Goal: Find contact information: Find contact information

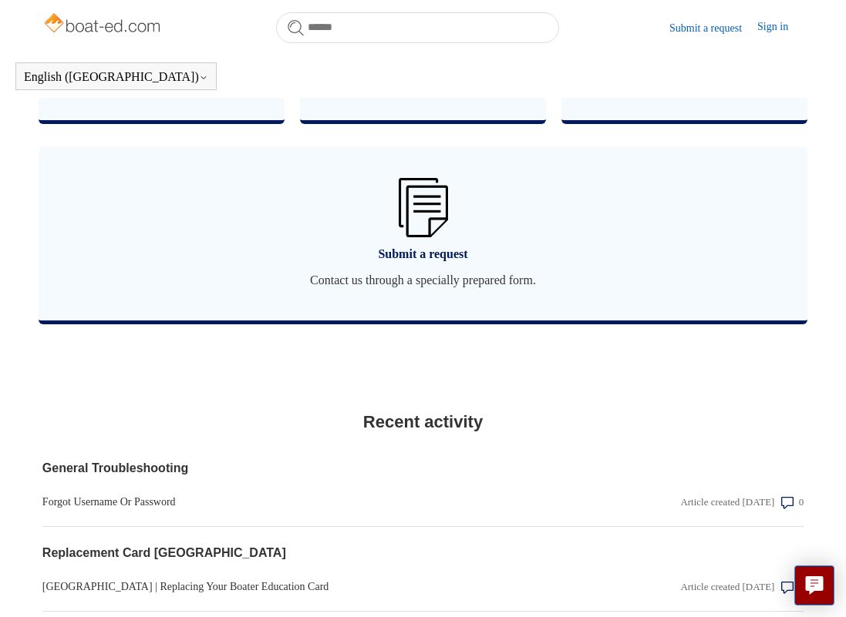
scroll to position [1162, 0]
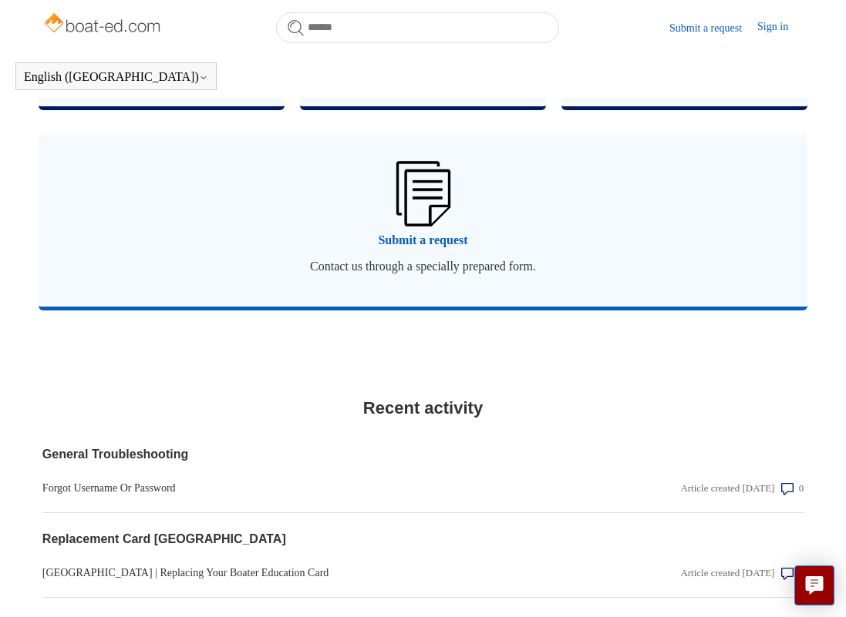
click at [436, 226] on img at bounding box center [422, 193] width 54 height 65
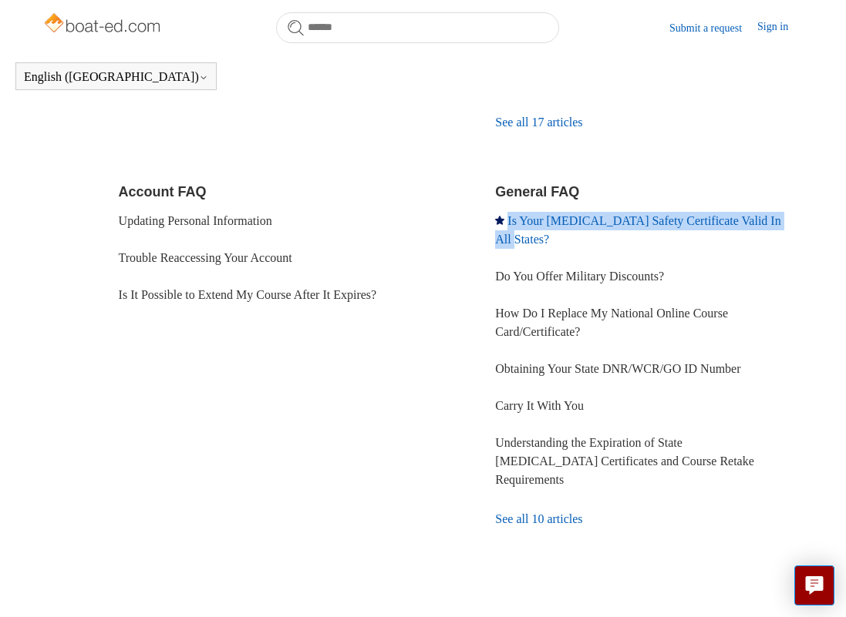
scroll to position [460, 0]
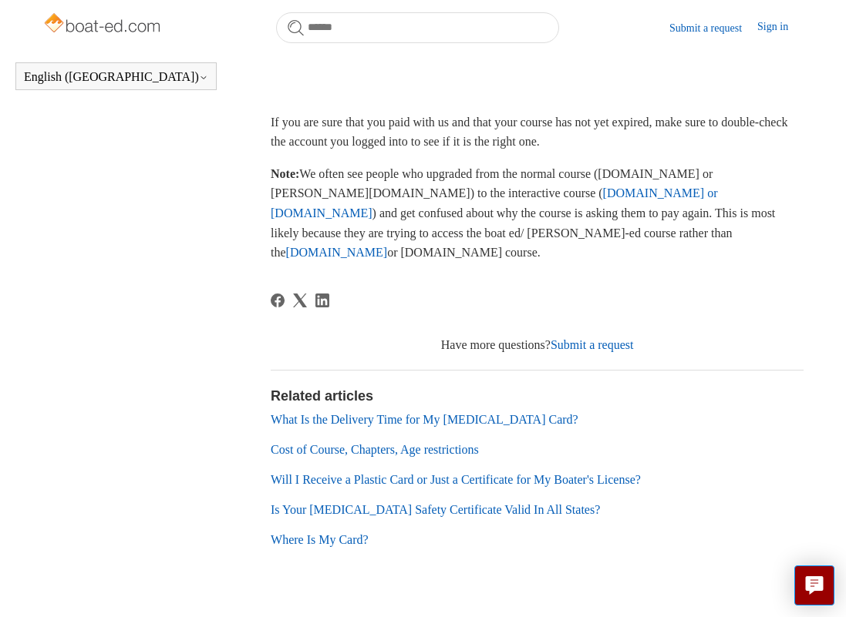
scroll to position [514, 0]
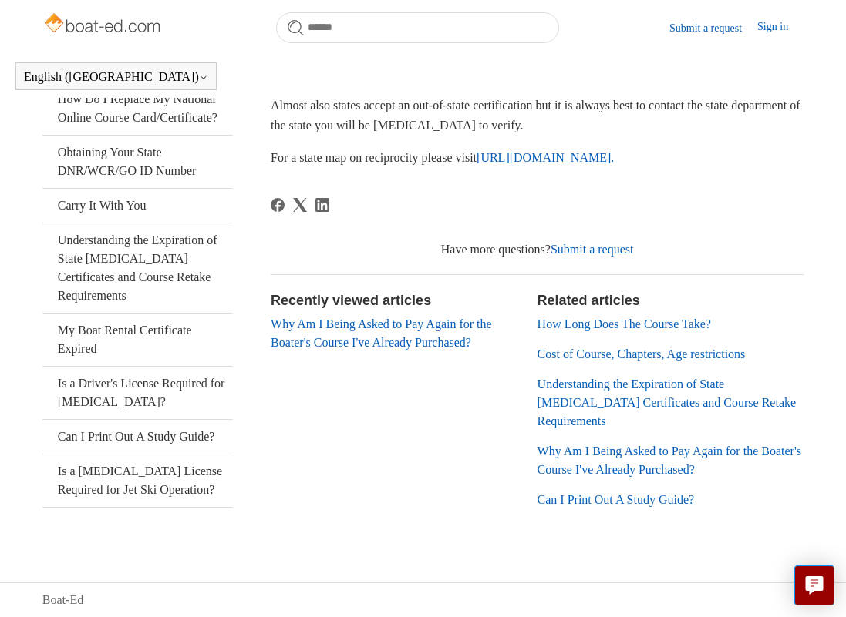
scroll to position [348, 0]
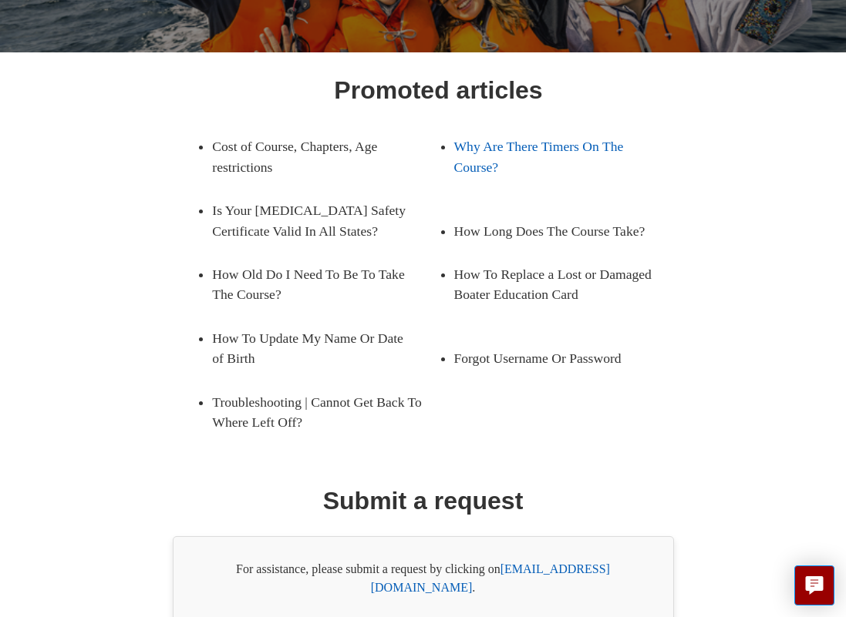
scroll to position [254, 0]
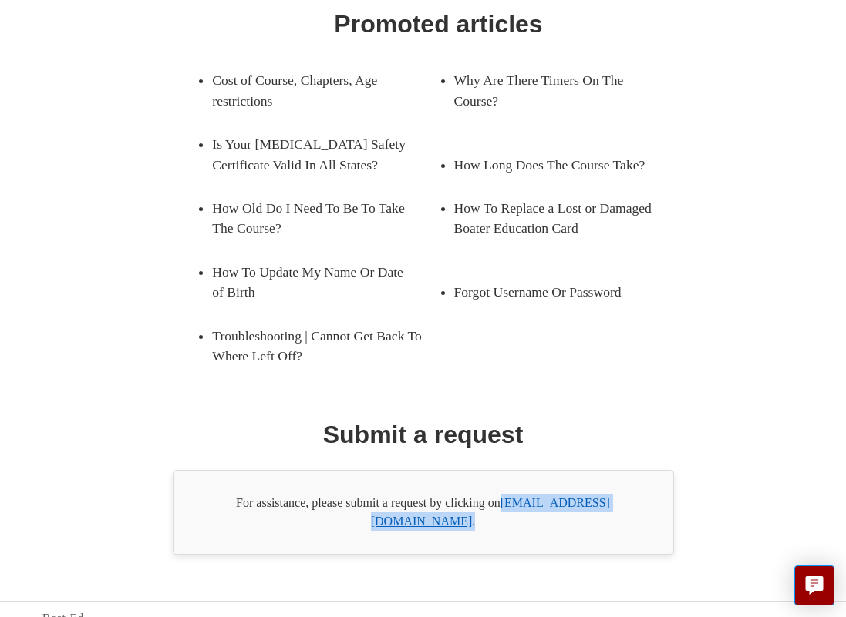
drag, startPoint x: 631, startPoint y: 506, endPoint x: 507, endPoint y: 505, distance: 123.3
click at [507, 505] on div "For assistance, please submit a request by clicking on support@boat-ed.com ." at bounding box center [423, 512] width 501 height 85
copy div "support@boat-ed.com ."
click at [536, 319] on ul "Cost of Course, Chapters, Age restrictions Why Are There Timers On The Course? …" at bounding box center [437, 218] width 513 height 319
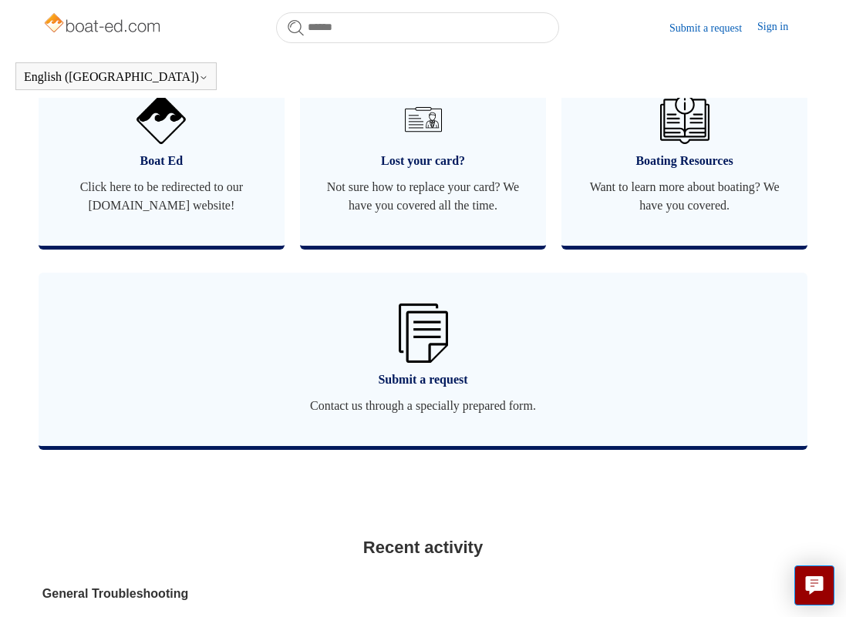
scroll to position [997, 0]
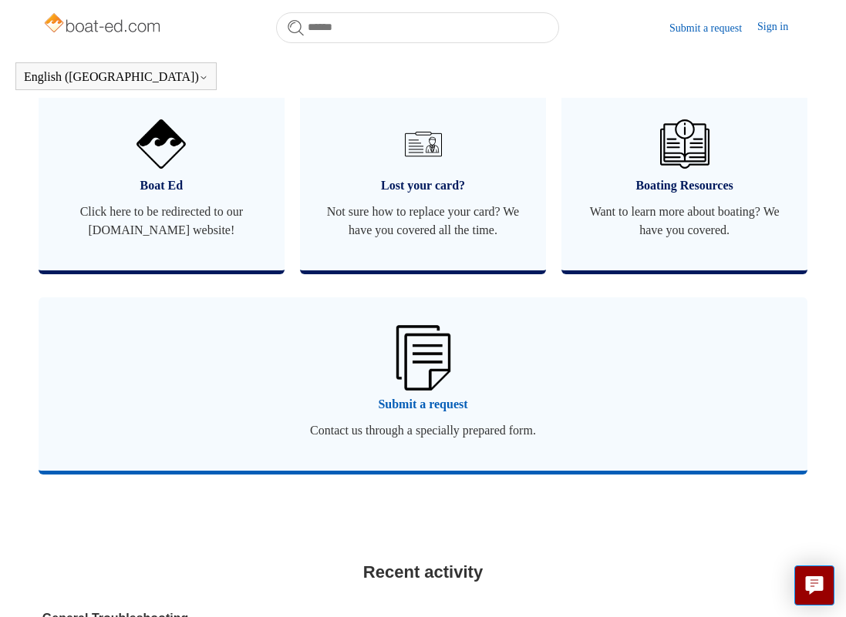
click at [416, 390] on img at bounding box center [422, 357] width 54 height 65
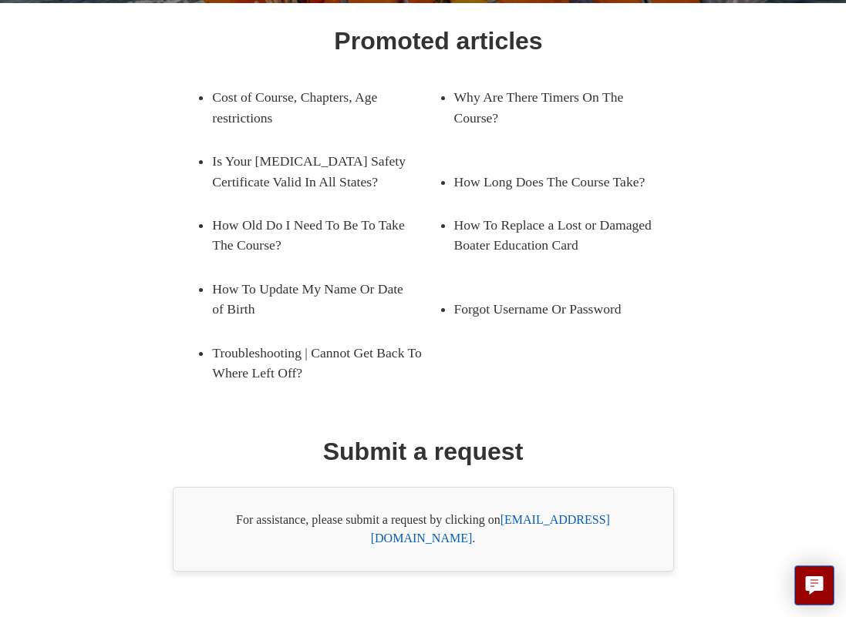
scroll to position [254, 0]
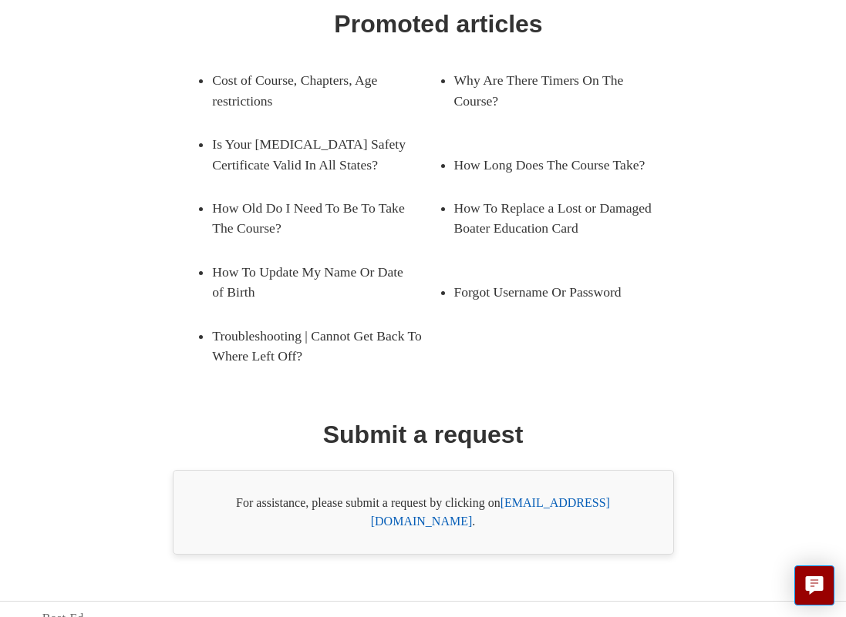
click at [536, 496] on link "[EMAIL_ADDRESS][DOMAIN_NAME]" at bounding box center [490, 512] width 239 height 32
